Goal: Transaction & Acquisition: Obtain resource

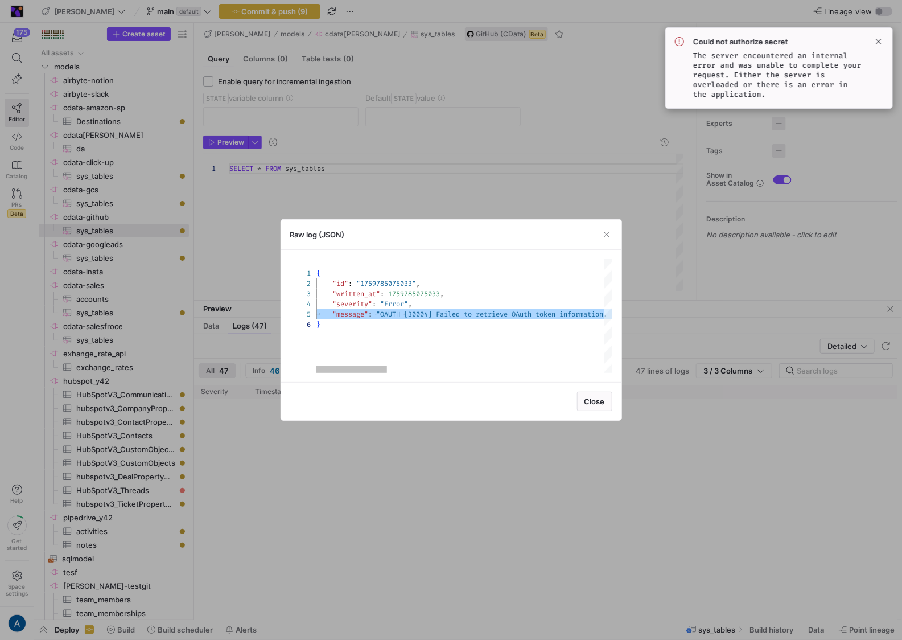
scroll to position [40, 0]
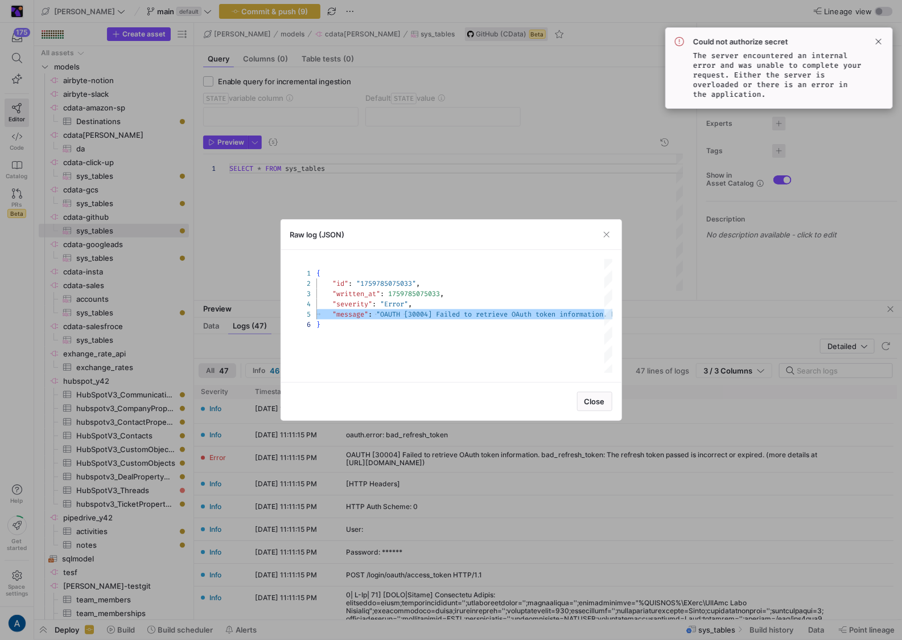
click at [660, 313] on div at bounding box center [451, 320] width 902 height 640
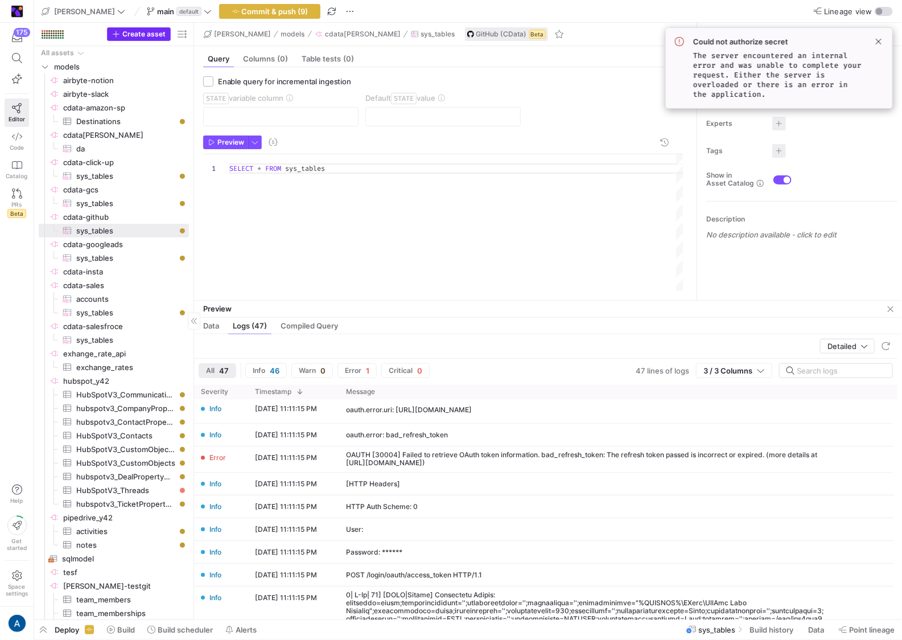
click at [143, 34] on span "Create asset" at bounding box center [143, 34] width 43 height 8
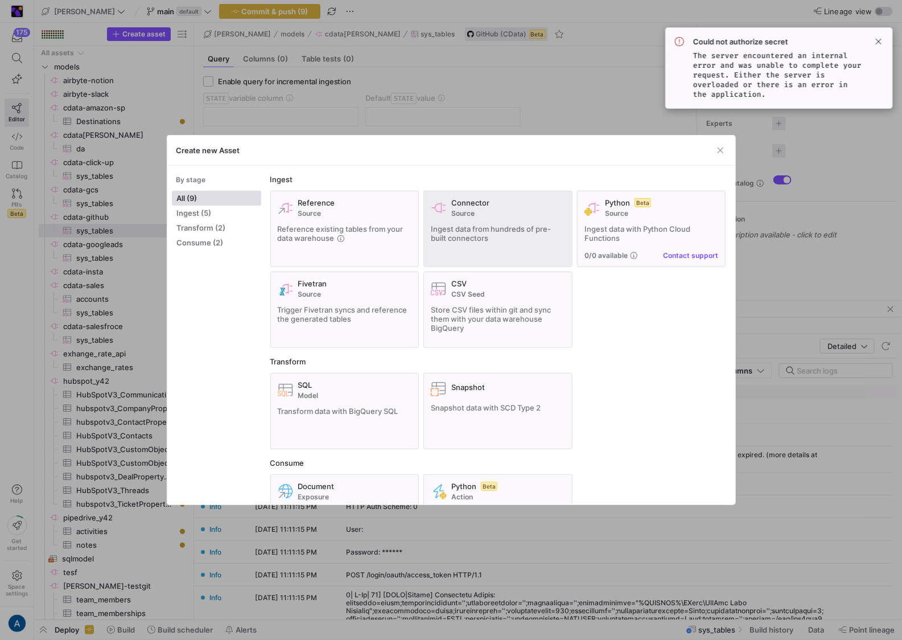
click at [470, 217] on div "Connector Source Ingest data from hundreds of pre-built connectors" at bounding box center [498, 228] width 134 height 61
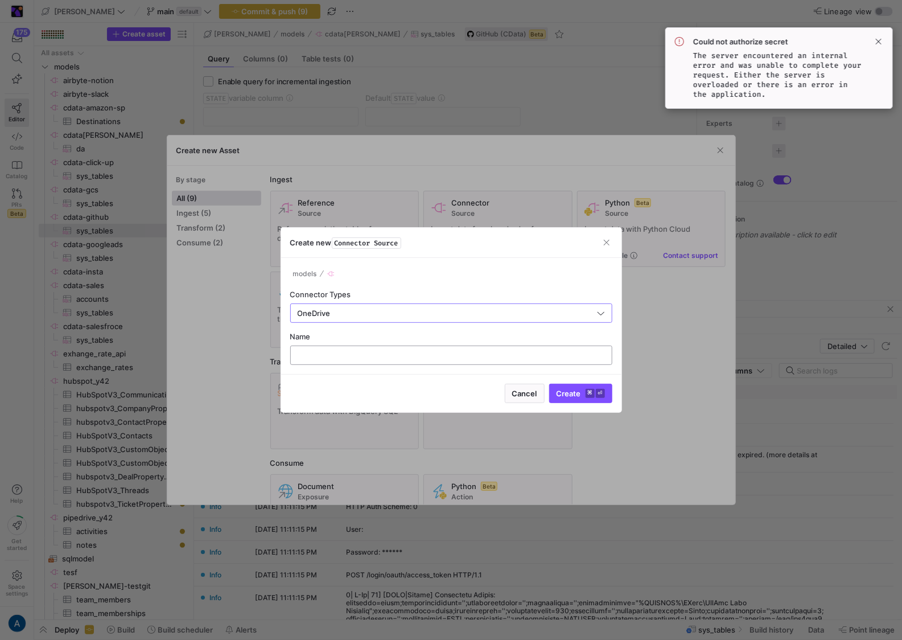
type input "OneDrive"
click at [311, 357] on input "text" at bounding box center [451, 355] width 303 height 9
type input "cdata-onedrive"
click at [549, 384] on button "Create ⌘ ⏎" at bounding box center [580, 393] width 63 height 19
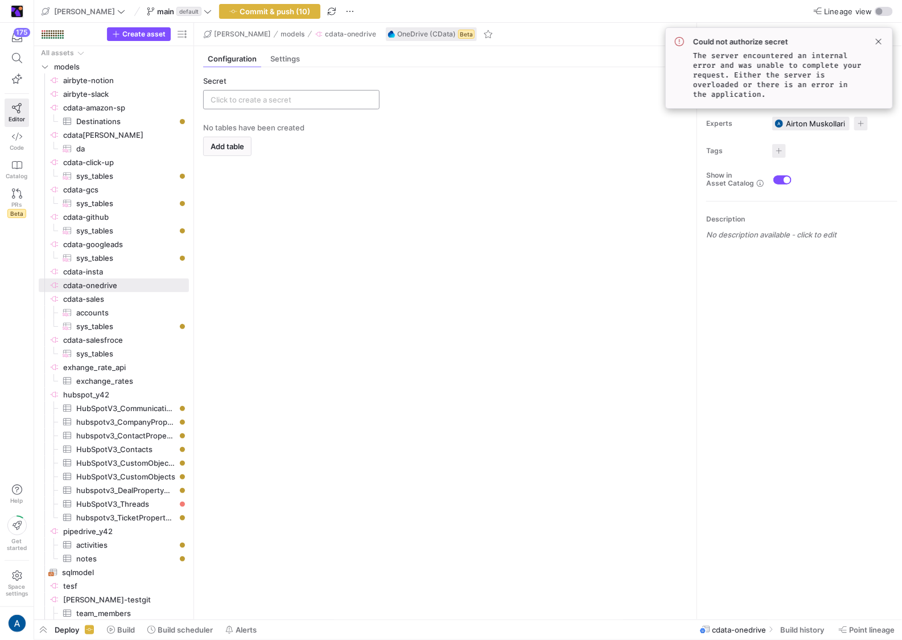
click at [352, 97] on input "text" at bounding box center [292, 99] width 162 height 9
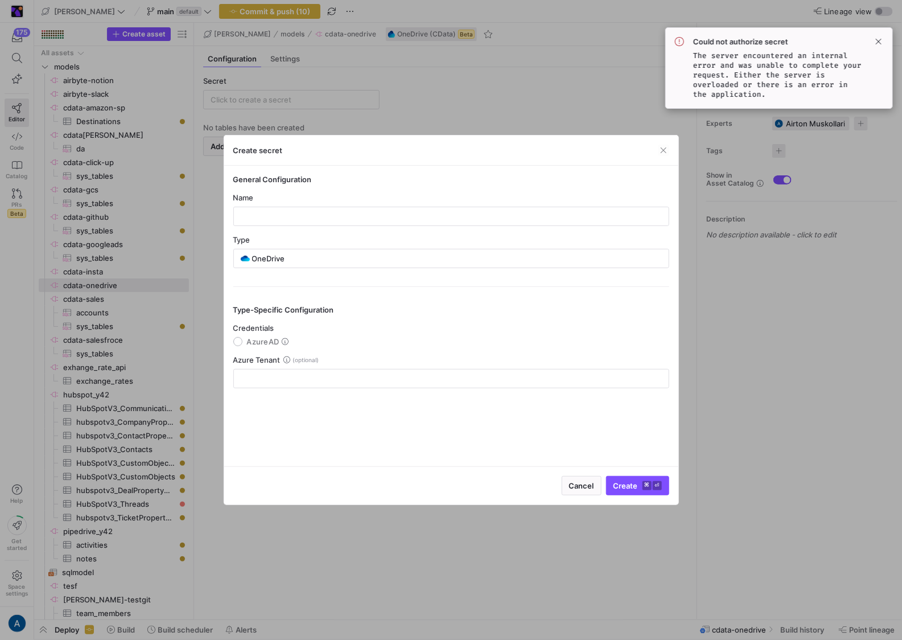
click at [380, 97] on div at bounding box center [451, 320] width 902 height 640
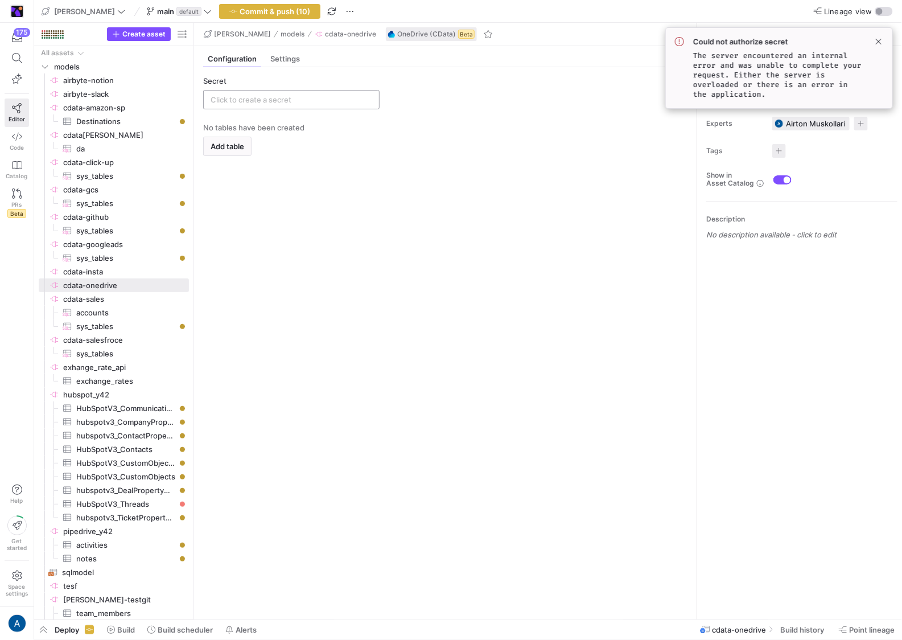
click at [290, 98] on input "text" at bounding box center [292, 99] width 162 height 9
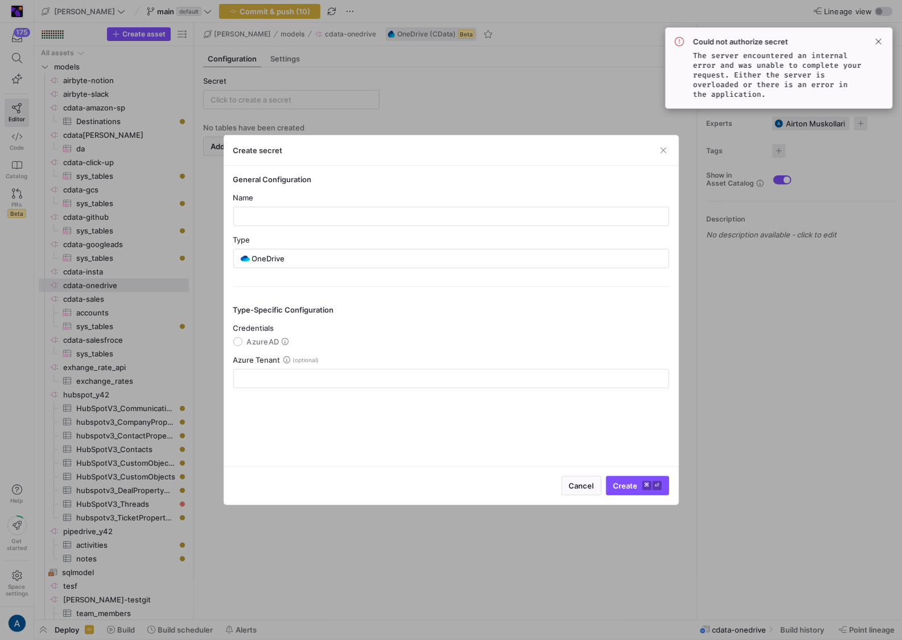
click at [249, 333] on mat-radio-group "Credentials AzureAD" at bounding box center [451, 334] width 436 height 23
click at [249, 343] on span "AzureAD" at bounding box center [263, 341] width 32 height 9
click at [243, 343] on input "AzureAD" at bounding box center [237, 341] width 9 height 9
radio input "true"
click at [277, 220] on input "text" at bounding box center [451, 216] width 417 height 9
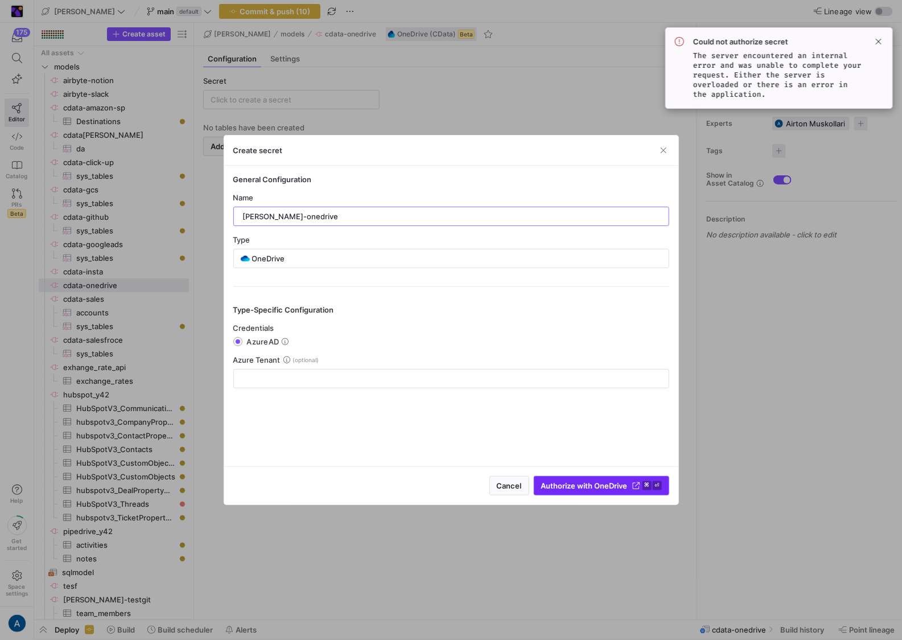
type input "[PERSON_NAME]-onedrive"
click at [578, 484] on span "Authorize with OneDrive" at bounding box center [584, 485] width 87 height 9
